Goal: Task Accomplishment & Management: Complete application form

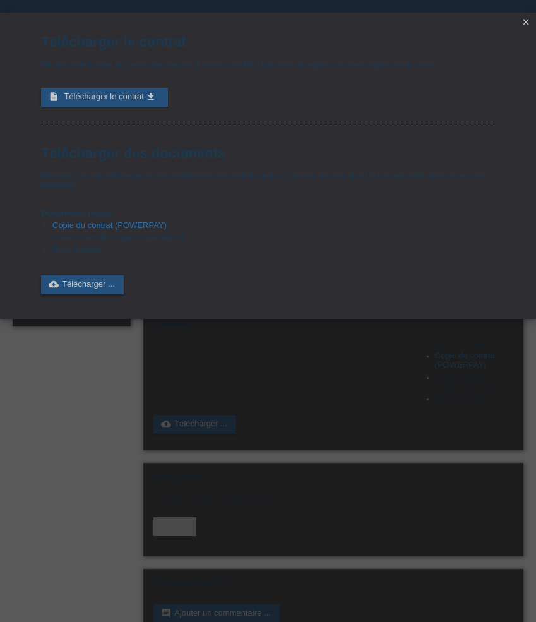
click at [523, 21] on icon "close" at bounding box center [526, 22] width 10 height 10
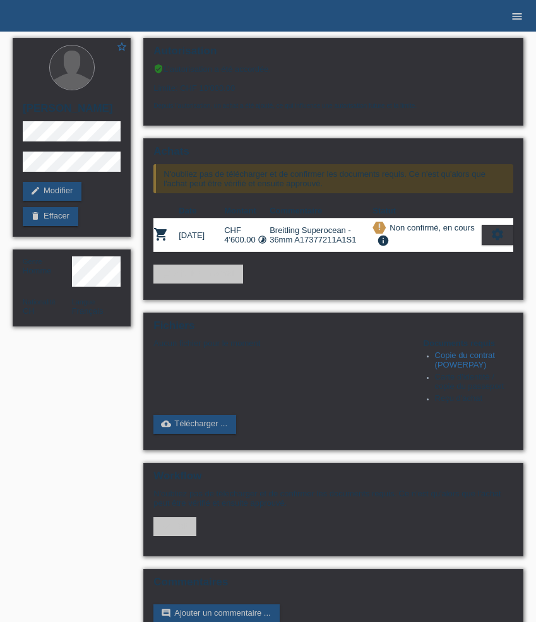
click at [519, 11] on icon "menu" at bounding box center [516, 16] width 13 height 13
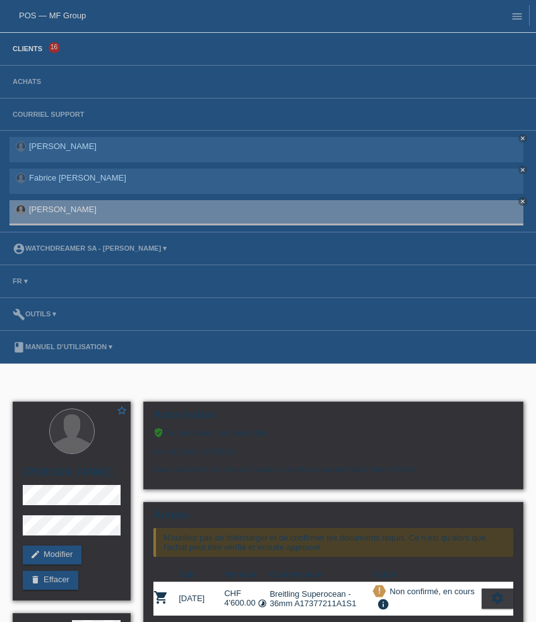
click at [30, 52] on link "Clients" at bounding box center [27, 49] width 42 height 8
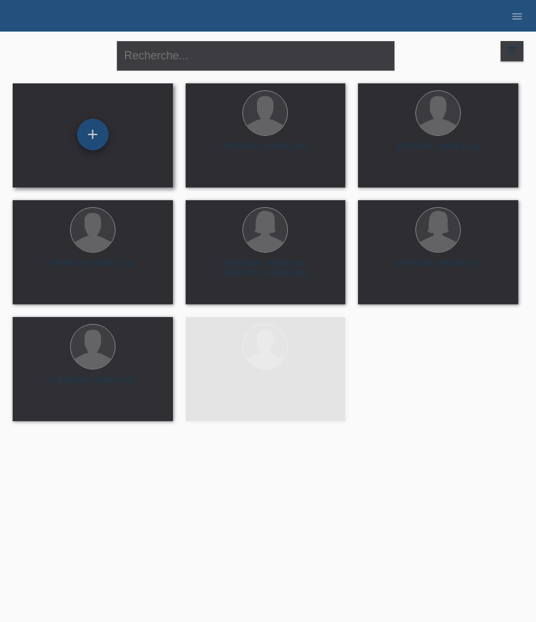
click at [100, 133] on div "+" at bounding box center [93, 135] width 32 height 32
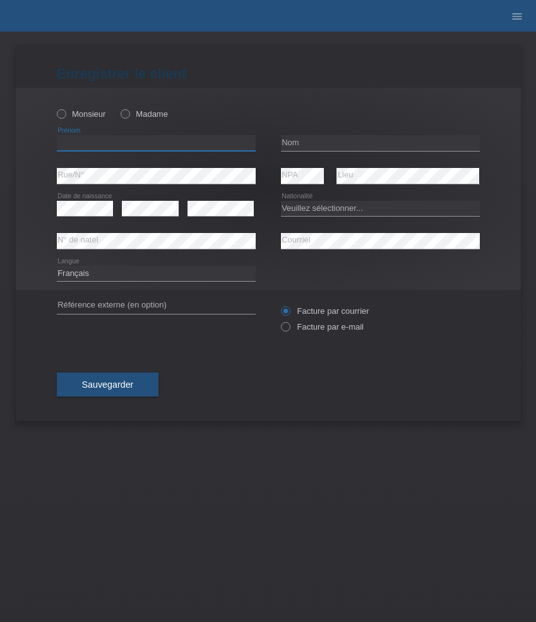
click at [143, 144] on input "text" at bounding box center [156, 143] width 199 height 16
paste input "Vladimir"
type input "[PERSON_NAME]"
click at [83, 117] on label "Monsieur" at bounding box center [81, 113] width 49 height 9
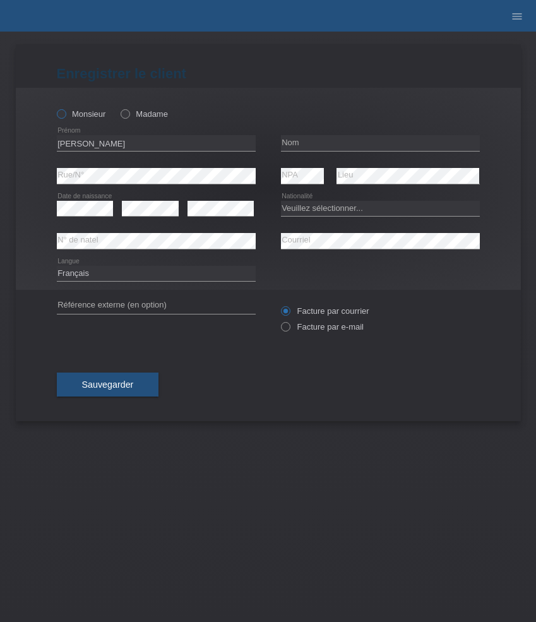
click at [65, 117] on input "Monsieur" at bounding box center [61, 113] width 8 height 8
radio input "true"
click at [287, 144] on input "text" at bounding box center [380, 143] width 199 height 16
paste input "Krco"
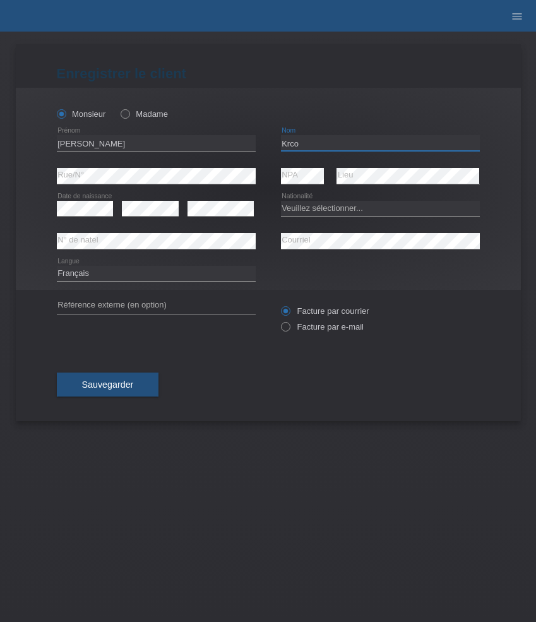
type input "Krco"
click at [336, 210] on select "Veuillez sélectionner... Suisse Allemagne Autriche Liechtenstein ------------ A…" at bounding box center [380, 208] width 199 height 15
select select "DE"
click at [281, 201] on select "Veuillez sélectionner... Suisse Allemagne Autriche Liechtenstein ------------ A…" at bounding box center [380, 208] width 199 height 15
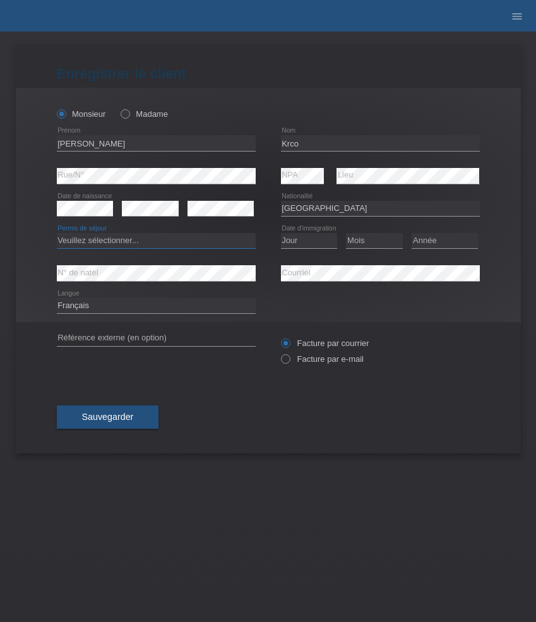
click at [119, 240] on select "Veuillez sélectionner... C B B - Statut de réfugié Autre" at bounding box center [156, 240] width 199 height 15
select select "B"
click at [57, 233] on select "Veuillez sélectionner... C B B - Statut de réfugié Autre" at bounding box center [156, 240] width 199 height 15
click at [307, 242] on select "Jour 01 02 03 04 05 06 07 08 09 10 11" at bounding box center [309, 240] width 57 height 15
select select "05"
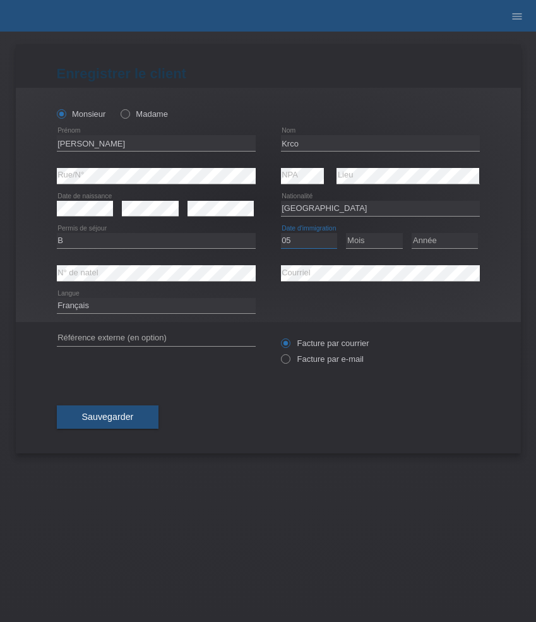
click at [281, 233] on select "Jour 01 02 03 04 05 06 07 08 09 10 11" at bounding box center [309, 240] width 57 height 15
click at [368, 237] on select "Mois 01 02 03 04 05 06 07 08 09 10 11" at bounding box center [374, 240] width 57 height 15
select select "09"
click at [346, 233] on select "Mois 01 02 03 04 05 06 07 08 09 10 11" at bounding box center [374, 240] width 57 height 15
click at [428, 242] on select "Année 2025 2024 2023 2022 2021 2020 2019 2018 2017 2016 2015 2014 2013 2012 201…" at bounding box center [444, 240] width 66 height 15
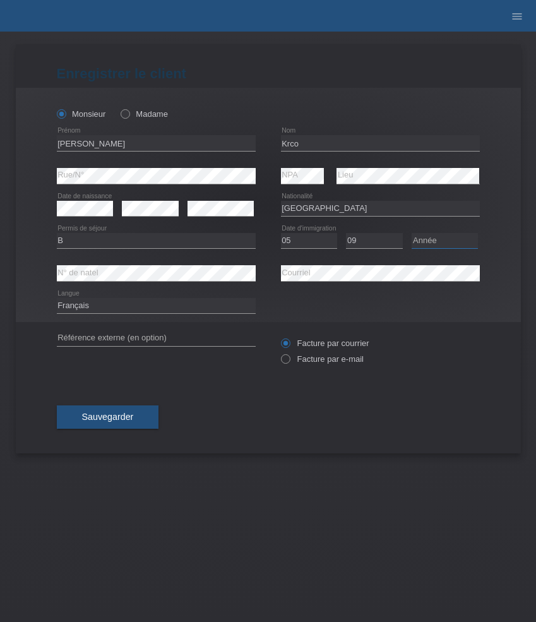
select select "2011"
click at [411, 233] on select "Année 2025 2024 2023 2022 2021 2020 2019 2018 2017 2016 2015 2014 2013 2012 201…" at bounding box center [444, 240] width 66 height 15
click at [115, 419] on span "Sauvegarder" at bounding box center [108, 416] width 52 height 10
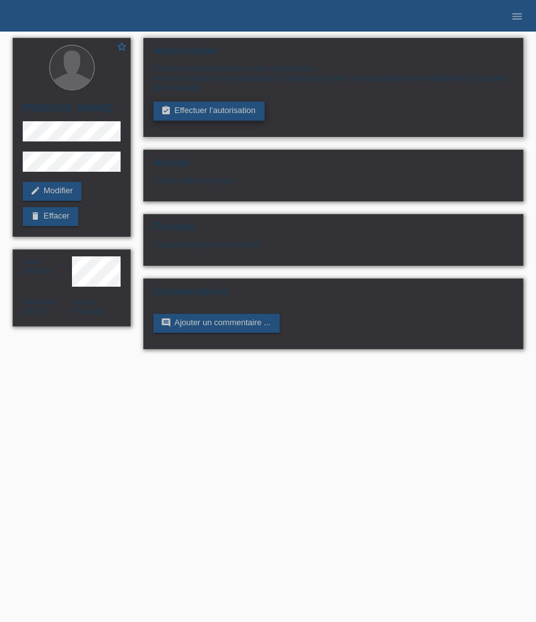
click at [233, 112] on link "assignment_turned_in Effectuer l’autorisation" at bounding box center [208, 111] width 110 height 19
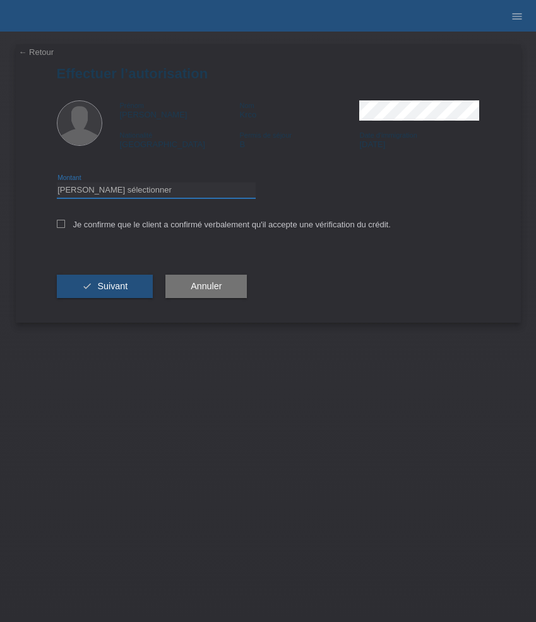
click at [207, 189] on select "Veuillez sélectionner CHF 1.00 - CHF 499.00 CHF 500.00 - CHF 1'999.00 CHF 2'000…" at bounding box center [156, 189] width 199 height 15
select select "3"
click at [57, 184] on select "Veuillez sélectionner CHF 1.00 - CHF 499.00 CHF 500.00 - CHF 1'999.00 CHF 2'000…" at bounding box center [156, 189] width 199 height 15
click at [203, 229] on label "Je confirme que le client a confirmé verbalement qu'il accepte une vérification…" at bounding box center [224, 224] width 334 height 9
click at [65, 228] on input "Je confirme que le client a confirmé verbalement qu'il accepte une vérification…" at bounding box center [61, 224] width 8 height 8
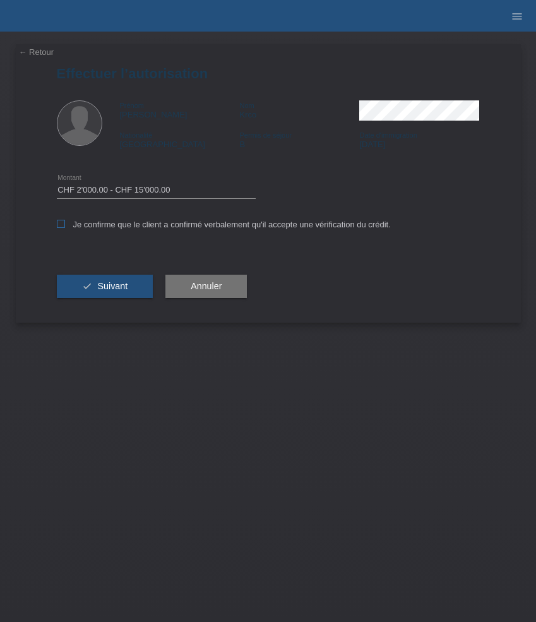
checkbox input "true"
click at [112, 285] on span "Suivant" at bounding box center [112, 286] width 30 height 10
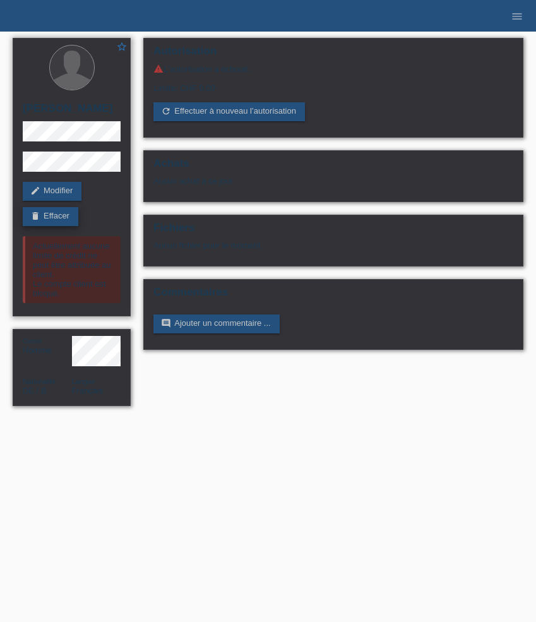
click at [47, 218] on link "delete Effacer" at bounding box center [51, 216] width 56 height 19
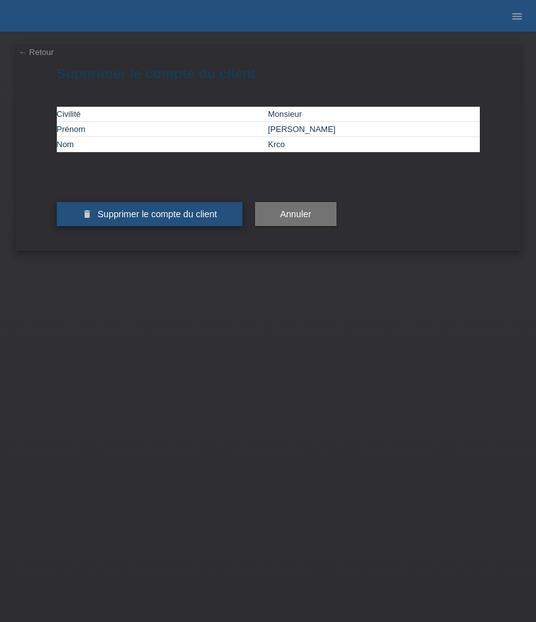
click at [167, 219] on span "Supprimer le compte du client" at bounding box center [156, 214] width 119 height 10
